Goal: Information Seeking & Learning: Learn about a topic

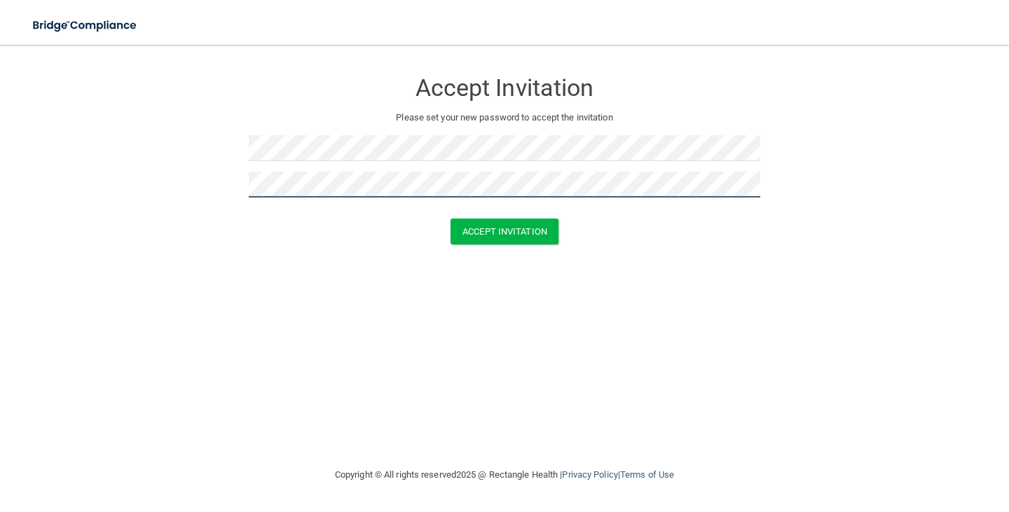
click at [505, 230] on button "Accept Invitation" at bounding box center [505, 232] width 108 height 26
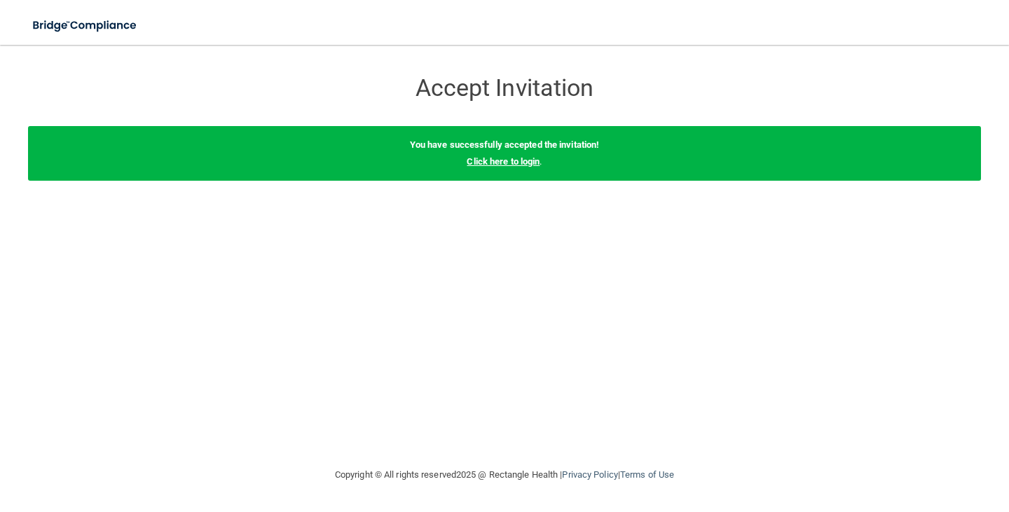
click at [530, 161] on link "Click here to login" at bounding box center [503, 161] width 73 height 11
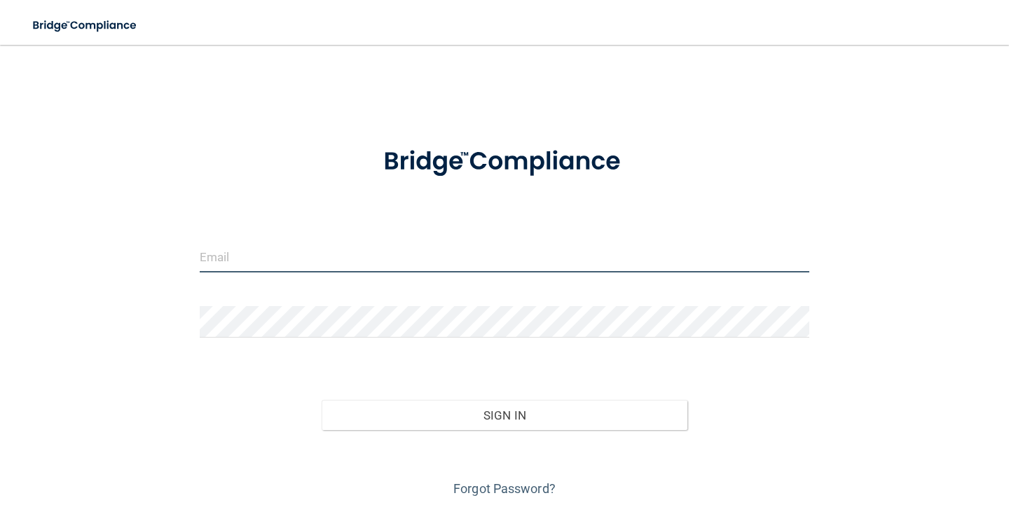
type input "[EMAIL_ADDRESS][DOMAIN_NAME]"
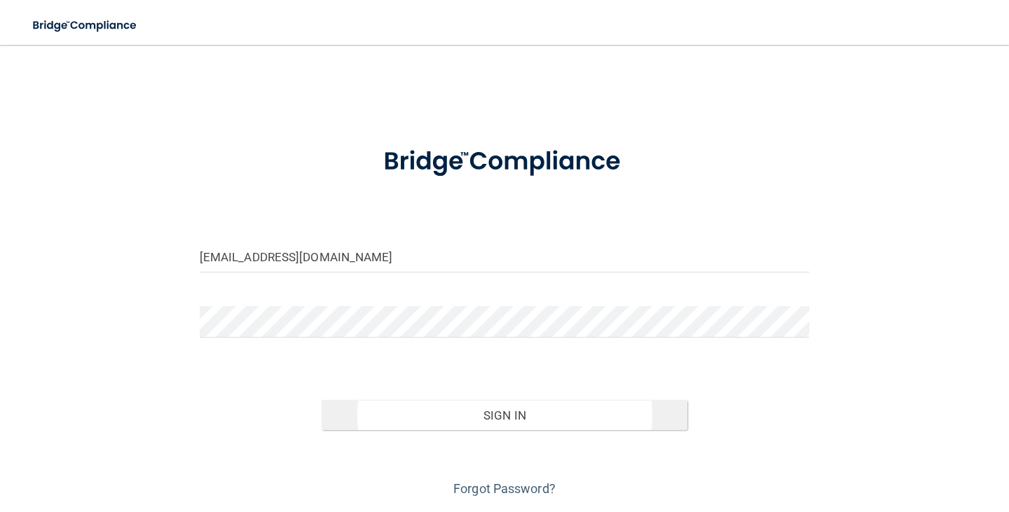
click at [411, 416] on button "Sign In" at bounding box center [505, 415] width 366 height 31
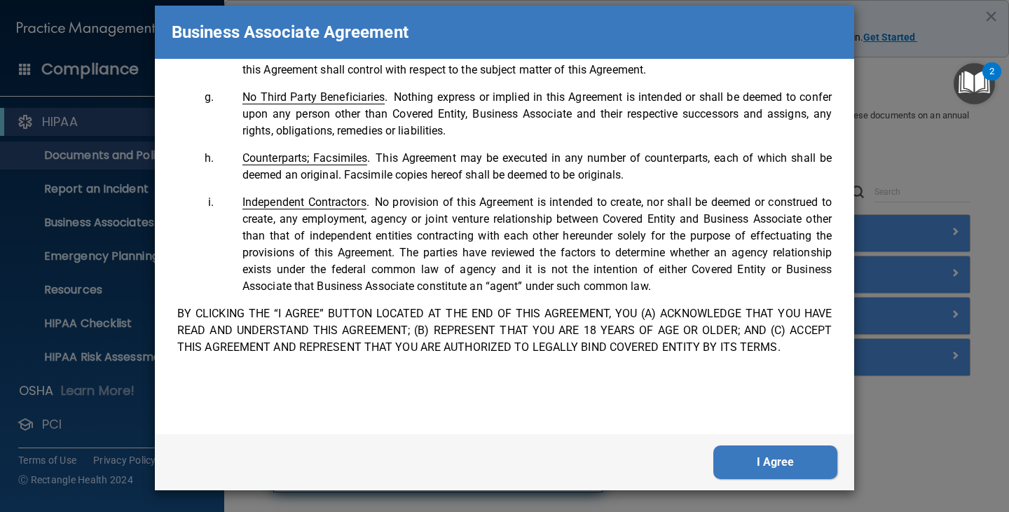
scroll to position [16, 0]
click at [795, 467] on button "I Agree" at bounding box center [775, 463] width 124 height 34
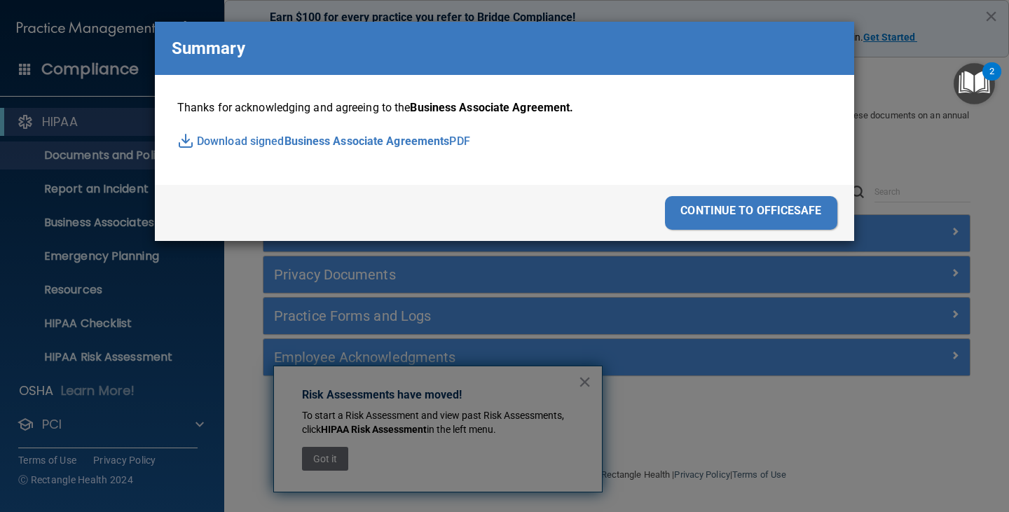
click at [800, 217] on div "continue to officesafe" at bounding box center [751, 213] width 172 height 34
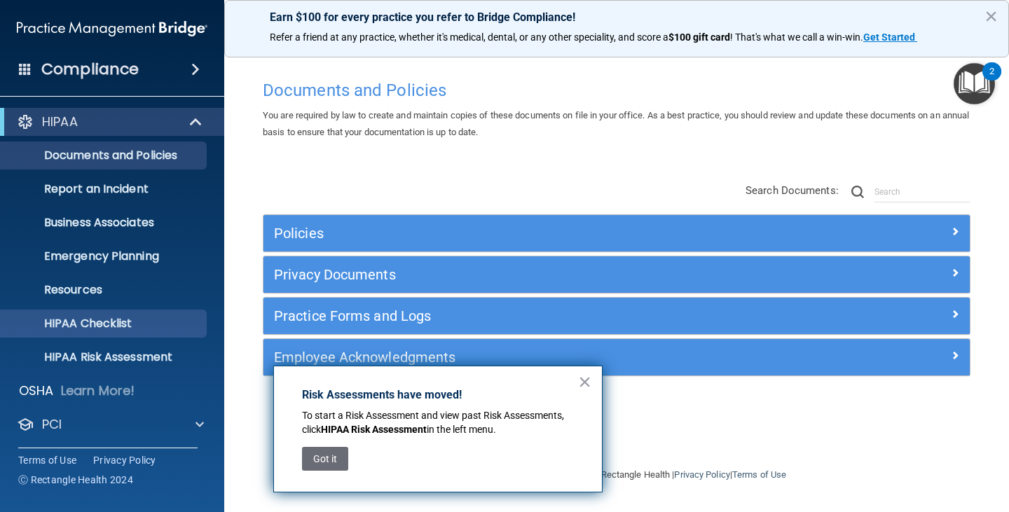
click at [74, 327] on p "HIPAA Checklist" at bounding box center [104, 324] width 191 height 14
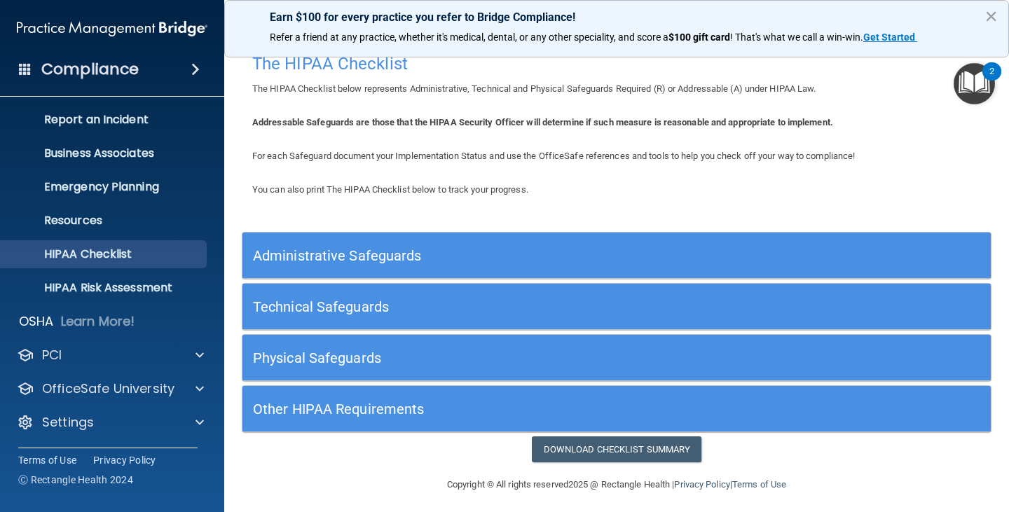
scroll to position [12, 0]
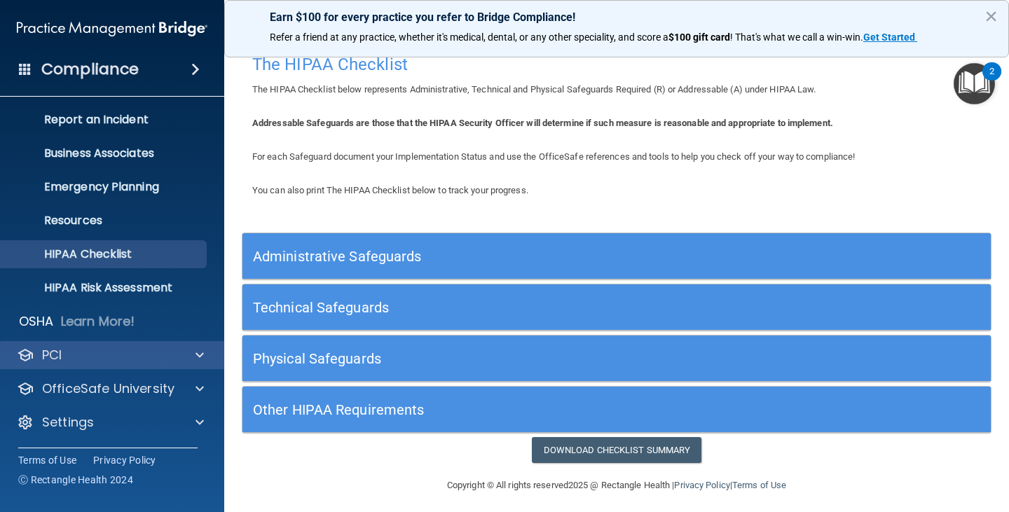
click at [107, 342] on div "PCI" at bounding box center [112, 355] width 225 height 28
click at [108, 355] on div "PCI" at bounding box center [93, 355] width 174 height 17
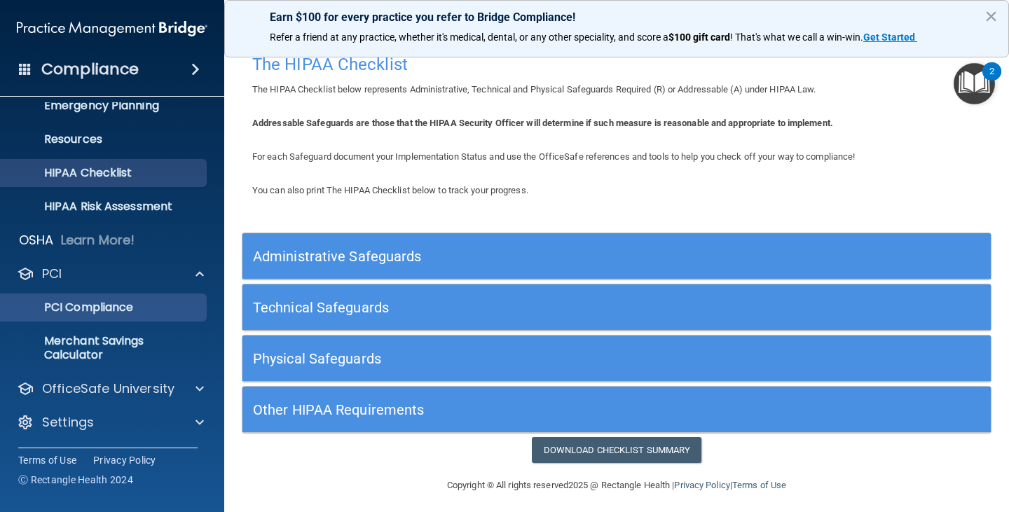
scroll to position [151, 0]
click at [101, 320] on link "PCI Compliance" at bounding box center [96, 308] width 221 height 28
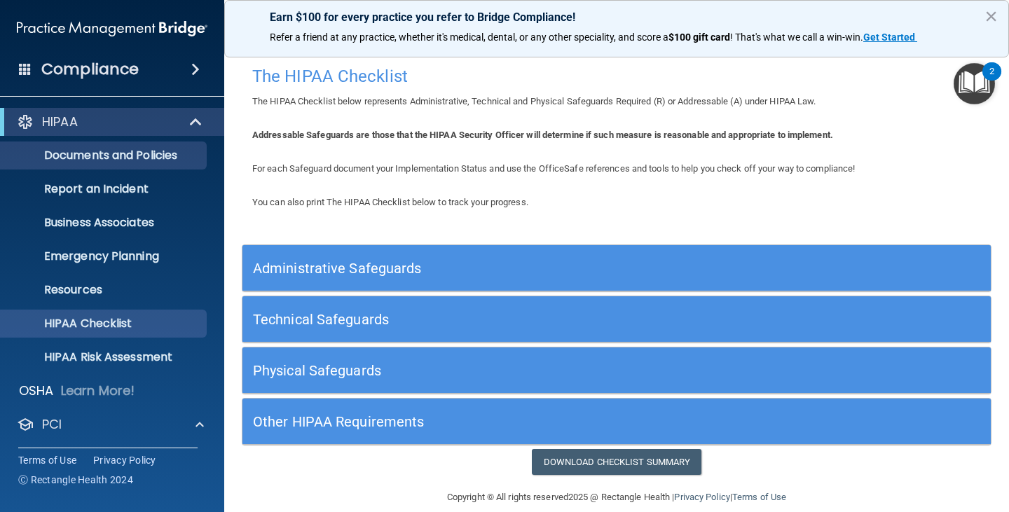
scroll to position [0, 0]
click at [132, 150] on p "Documents and Policies" at bounding box center [104, 156] width 191 height 14
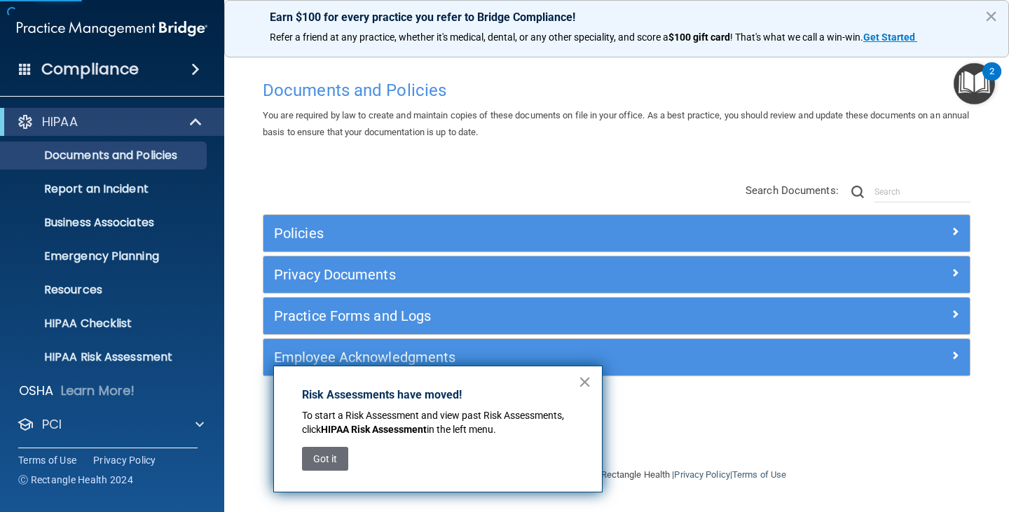
click at [583, 383] on button "×" at bounding box center [584, 382] width 13 height 22
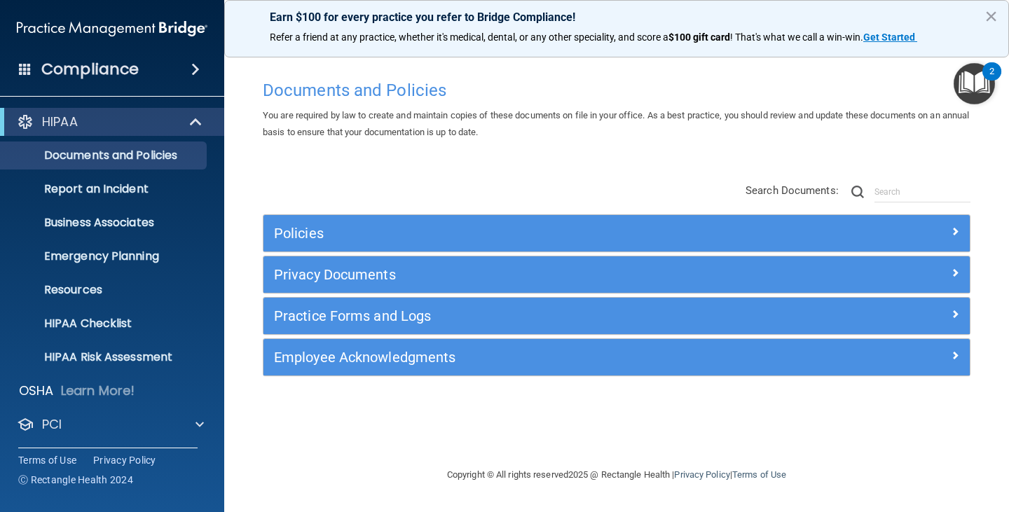
click at [432, 2] on div "Earn $100 for every practice you refer to Bridge Compliance! Refer a friend at …" at bounding box center [616, 28] width 785 height 57
click at [193, 66] on span at bounding box center [195, 69] width 8 height 17
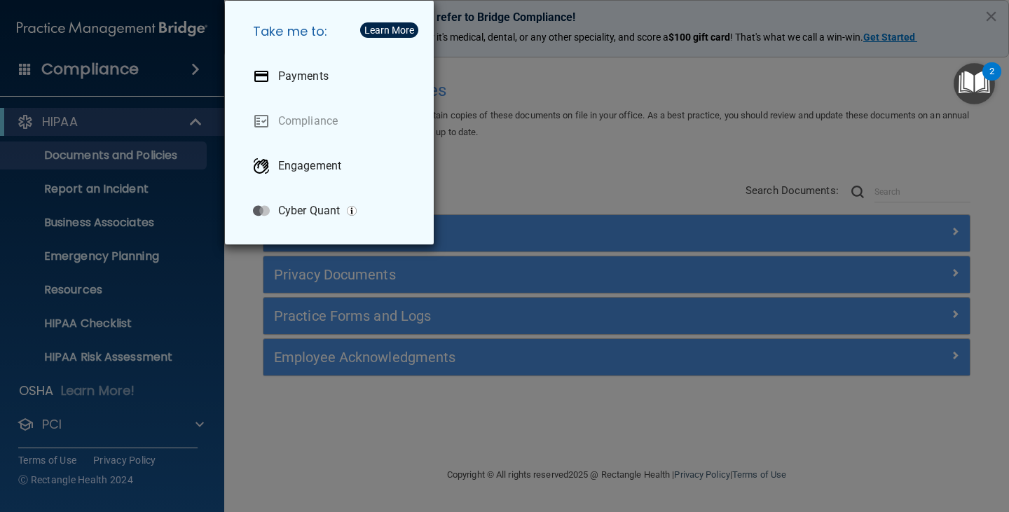
click at [287, 126] on link "Compliance" at bounding box center [332, 121] width 181 height 39
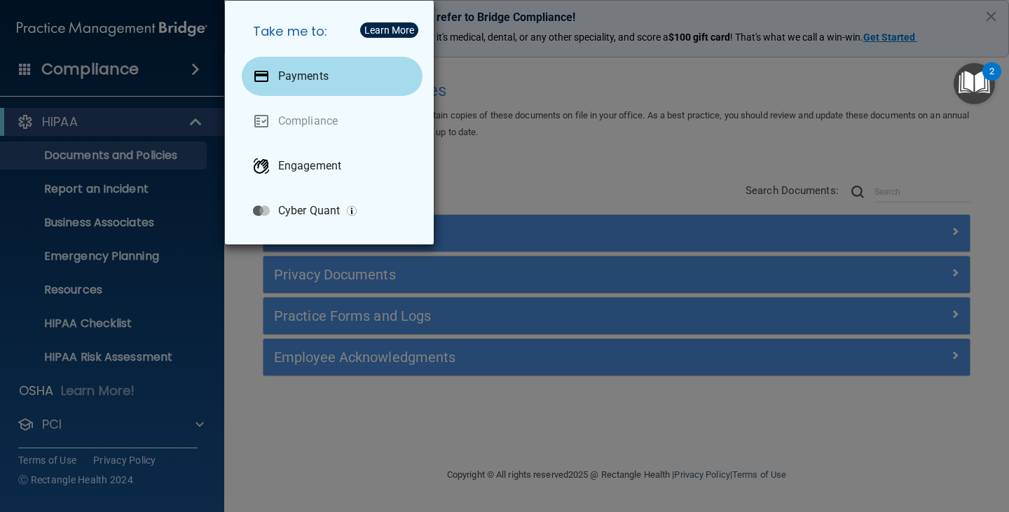
click at [285, 73] on p "Payments" at bounding box center [303, 76] width 50 height 14
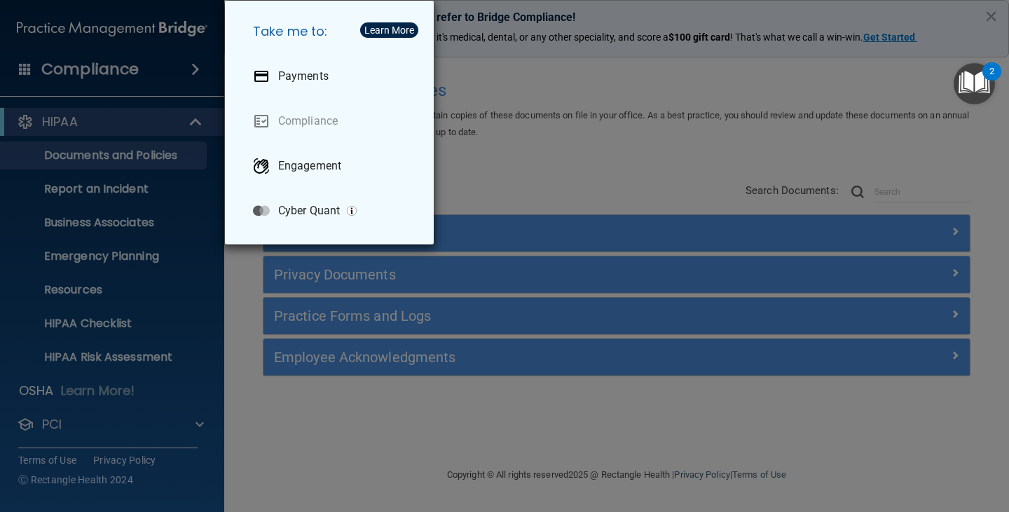
click at [574, 143] on div "Take me to: Payments Compliance Engagement Cyber Quant" at bounding box center [504, 256] width 1009 height 512
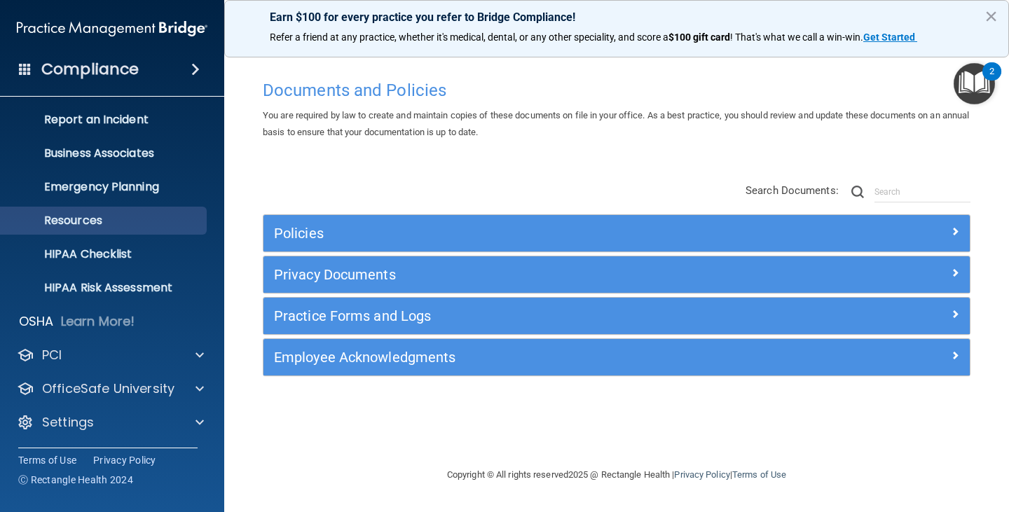
scroll to position [69, 0]
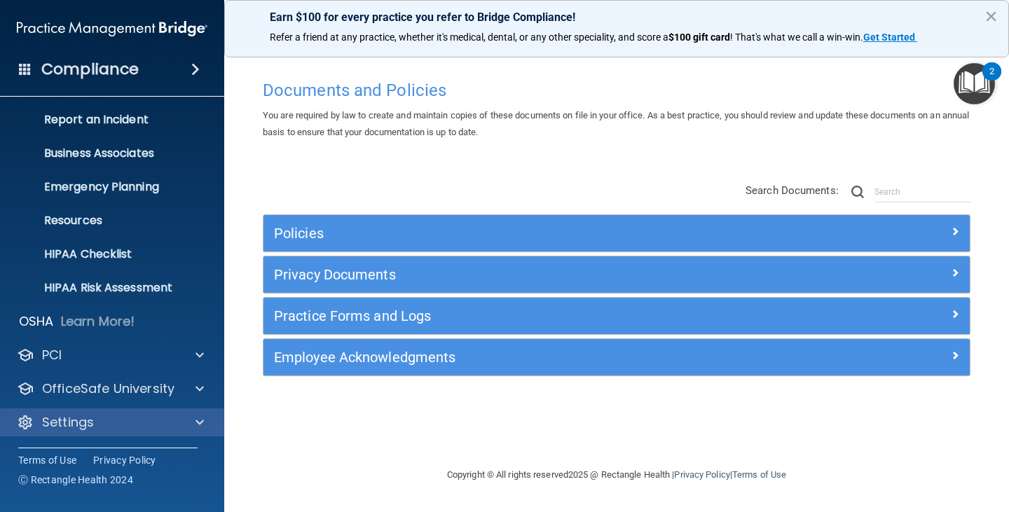
click at [83, 416] on p "Settings" at bounding box center [68, 422] width 52 height 17
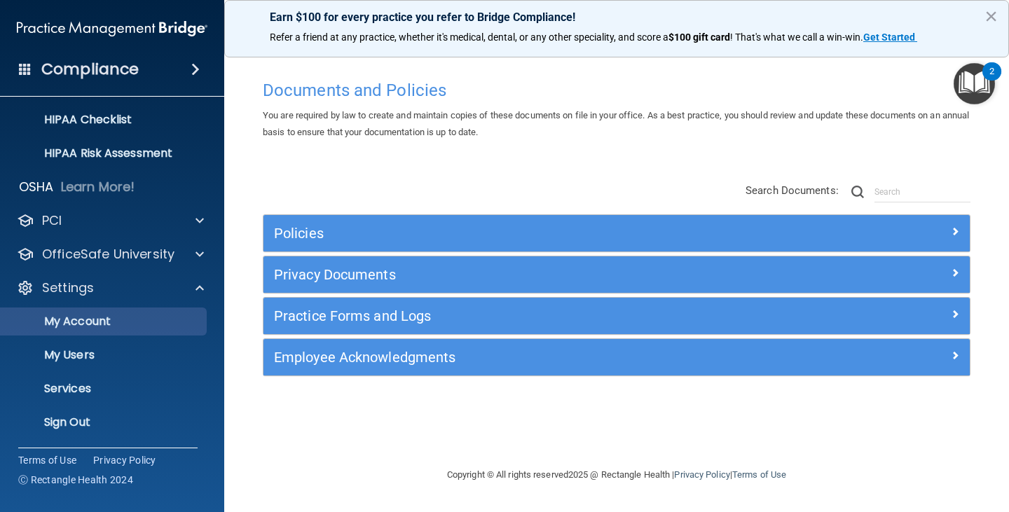
click at [99, 325] on p "My Account" at bounding box center [104, 322] width 191 height 14
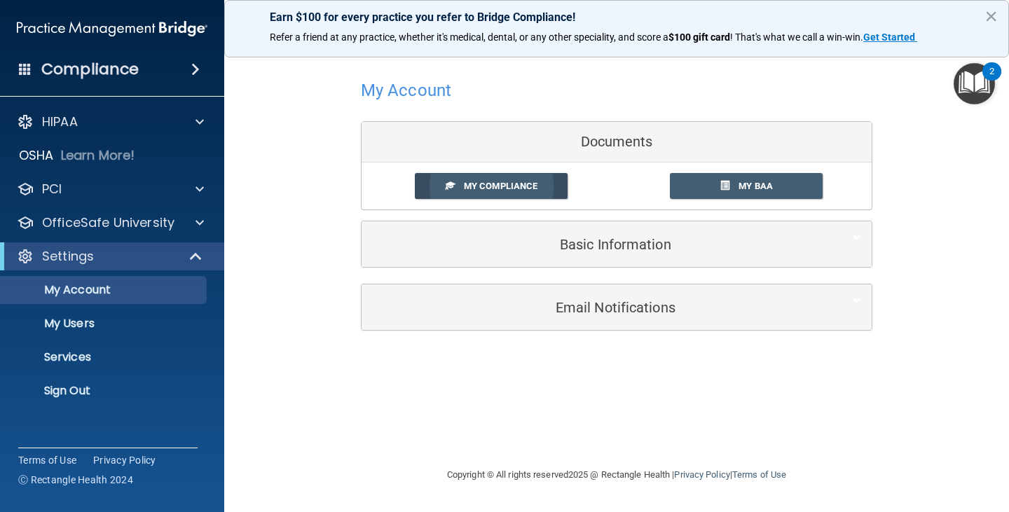
click at [522, 182] on span "My Compliance" at bounding box center [501, 186] width 74 height 11
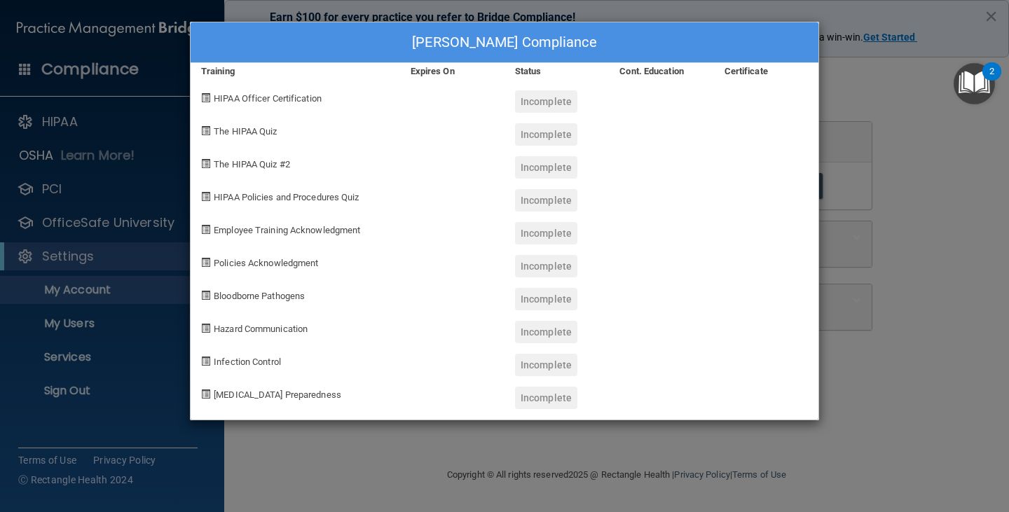
click at [536, 96] on div "Incomplete" at bounding box center [546, 101] width 62 height 22
click at [536, 129] on div "Incomplete" at bounding box center [546, 134] width 62 height 22
click at [212, 99] on div "HIPAA Officer Certification" at bounding box center [296, 96] width 210 height 33
click at [215, 130] on span "The HIPAA Quiz" at bounding box center [245, 131] width 63 height 11
click at [224, 174] on div "The HIPAA Quiz #2" at bounding box center [296, 162] width 210 height 33
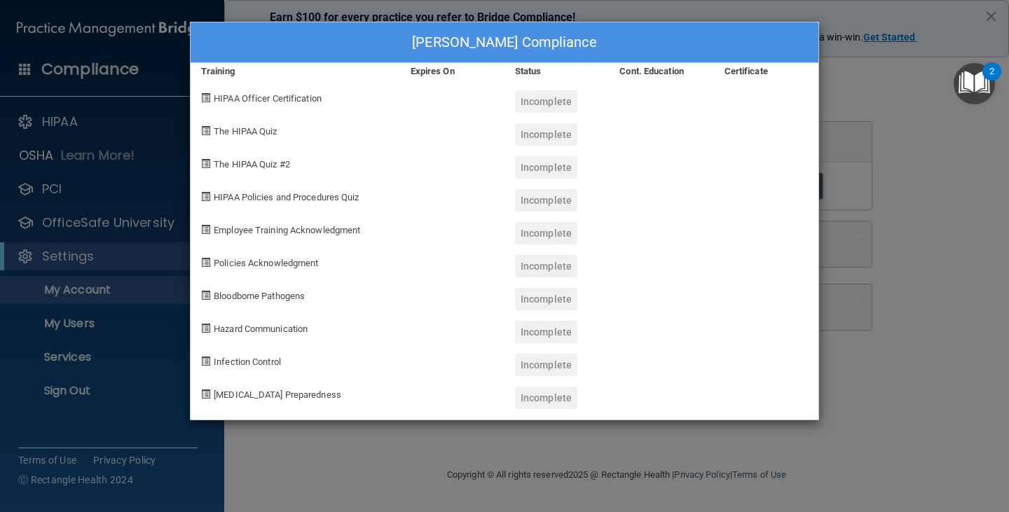
click at [645, 63] on div "Cont. Education" at bounding box center [661, 71] width 104 height 17
click at [523, 69] on div "Status" at bounding box center [557, 71] width 104 height 17
click at [861, 149] on div "[PERSON_NAME] Compliance Training Expires On Status Cont. Education Certificate…" at bounding box center [504, 256] width 1009 height 512
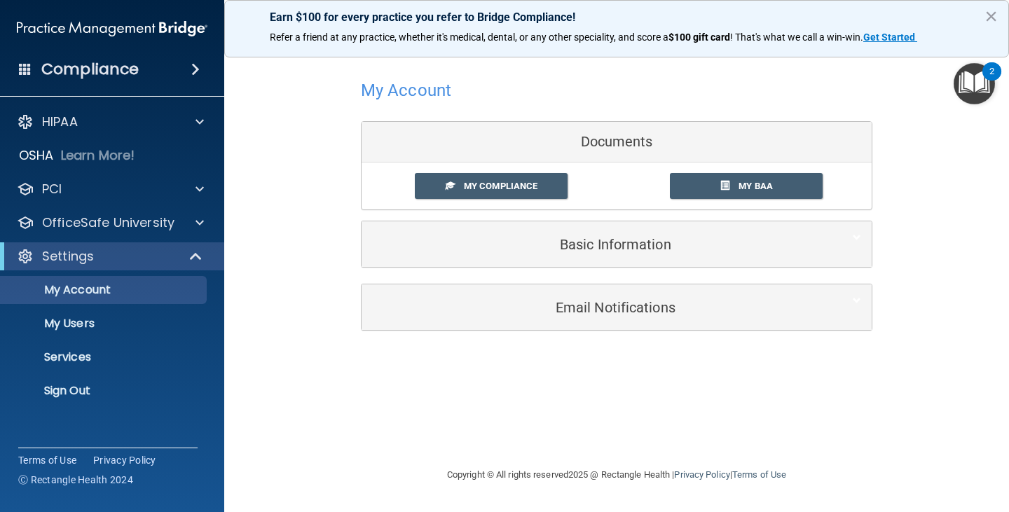
click at [624, 242] on h5 "Basic Information" at bounding box center [595, 244] width 446 height 15
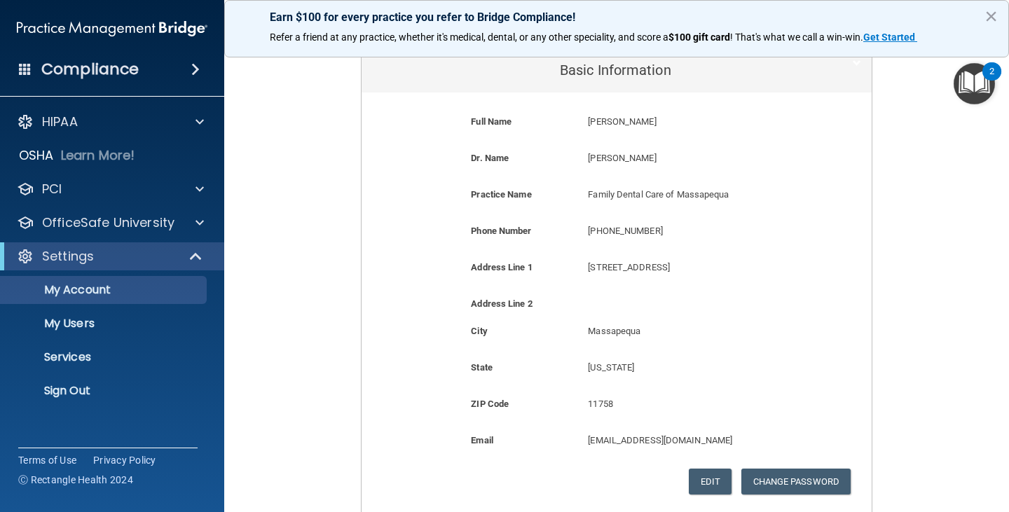
scroll to position [175, 0]
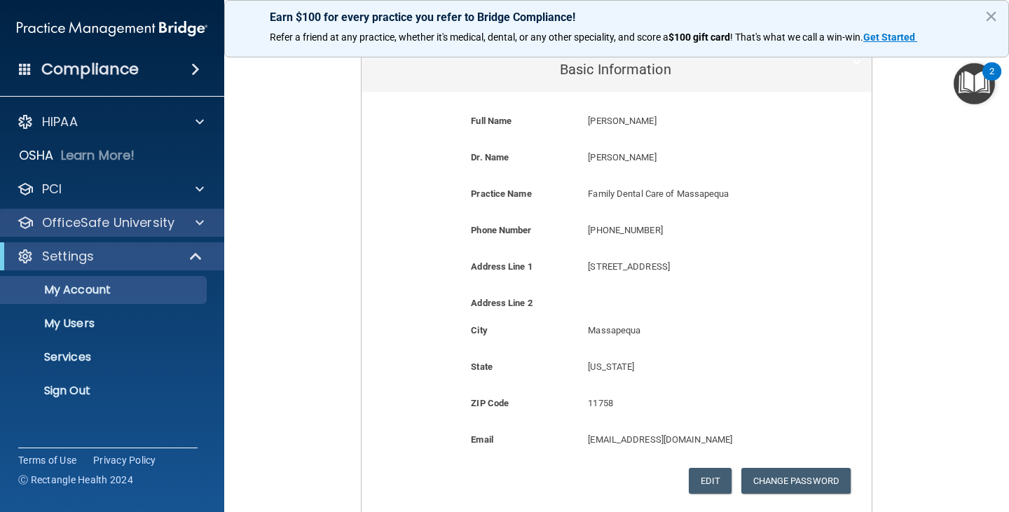
click at [180, 233] on div "OfficeSafe University" at bounding box center [112, 223] width 225 height 28
click at [190, 222] on div at bounding box center [197, 222] width 35 height 17
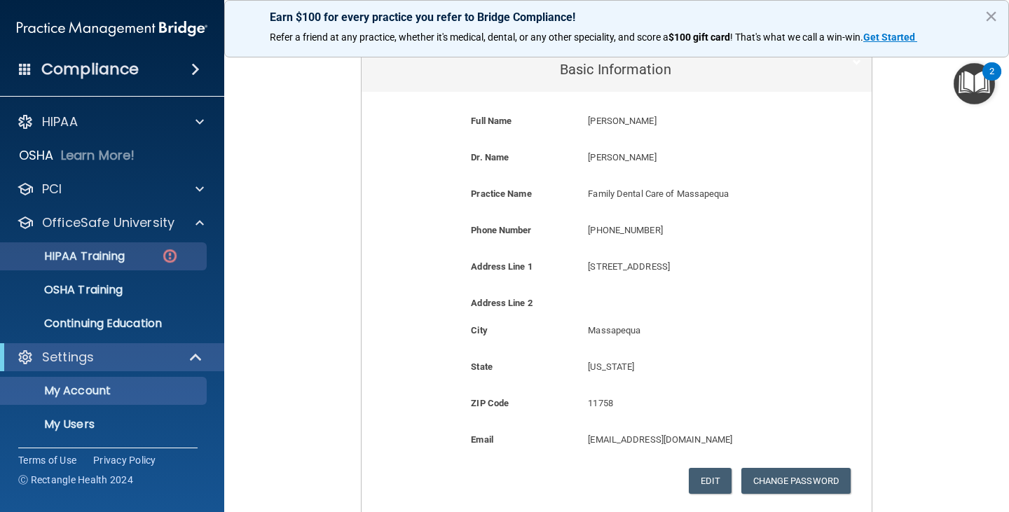
click at [99, 253] on p "HIPAA Training" at bounding box center [67, 256] width 116 height 14
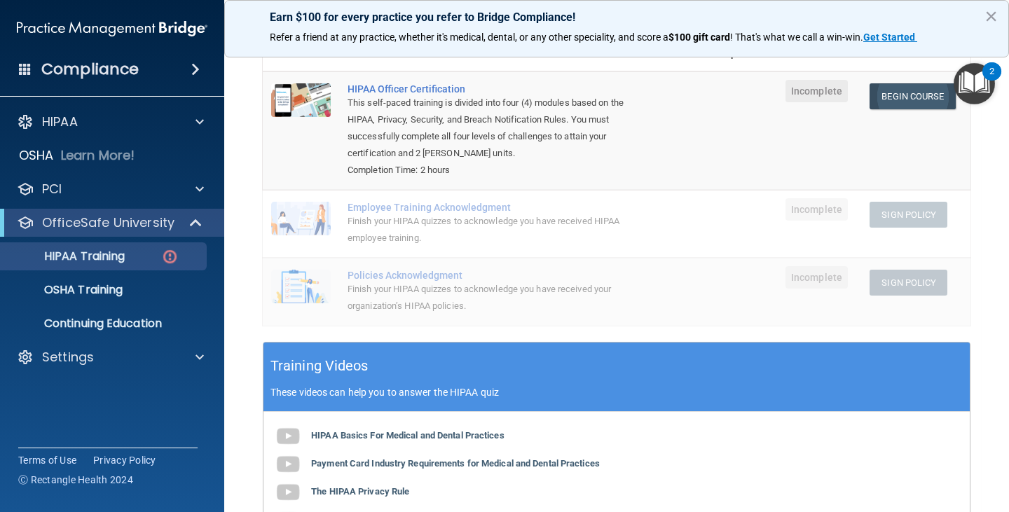
click at [898, 88] on link "Begin Course" at bounding box center [912, 96] width 85 height 26
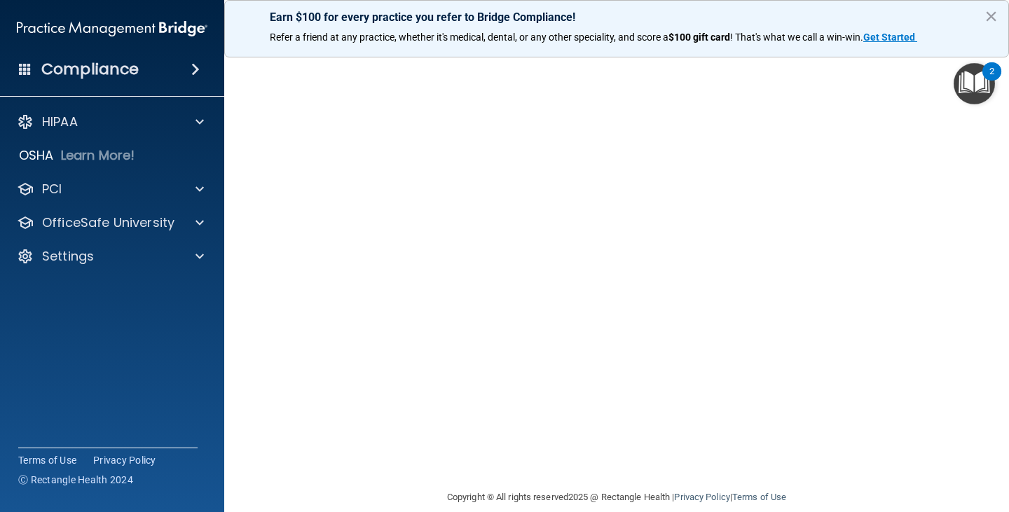
scroll to position [101, 0]
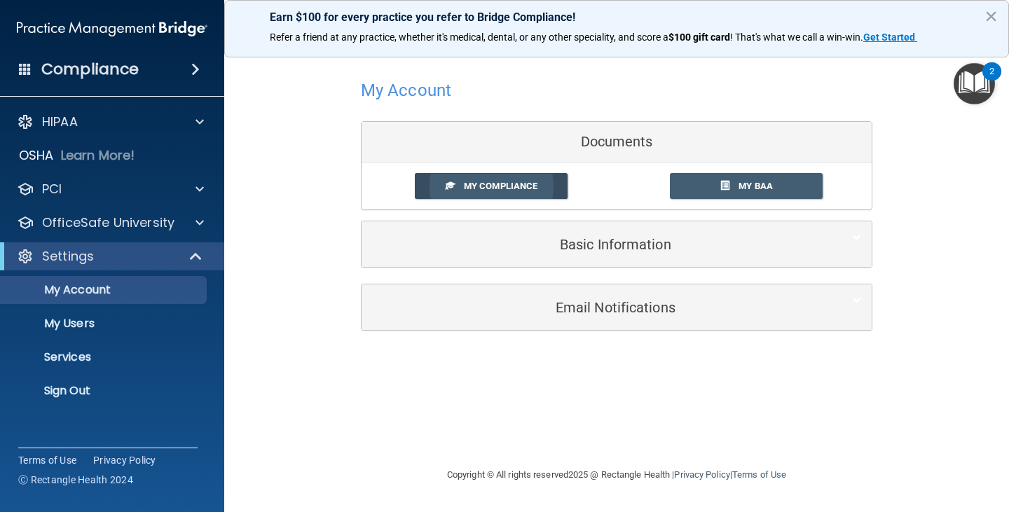
click at [512, 179] on link "My Compliance" at bounding box center [491, 186] width 153 height 26
